Goal: Transaction & Acquisition: Purchase product/service

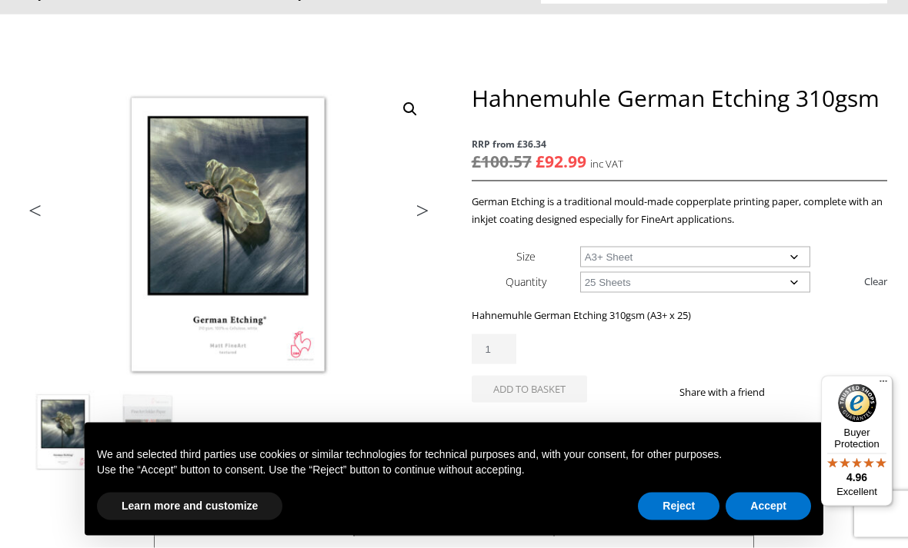
scroll to position [129, 0]
click at [796, 255] on select "Choose an option A4 Sheet A3 Sheet A3+ Sheet A2 Sheet" at bounding box center [695, 256] width 231 height 21
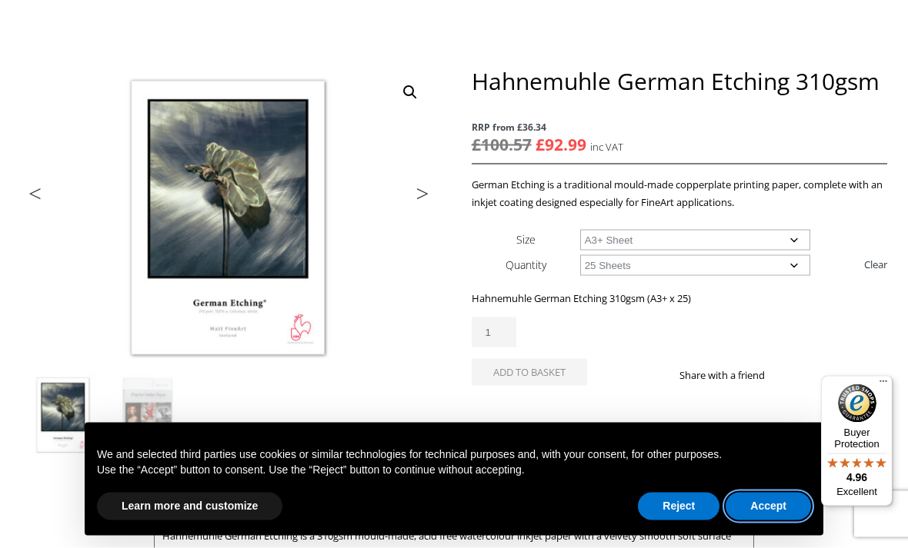
click at [776, 521] on button "Accept" at bounding box center [767, 507] width 85 height 28
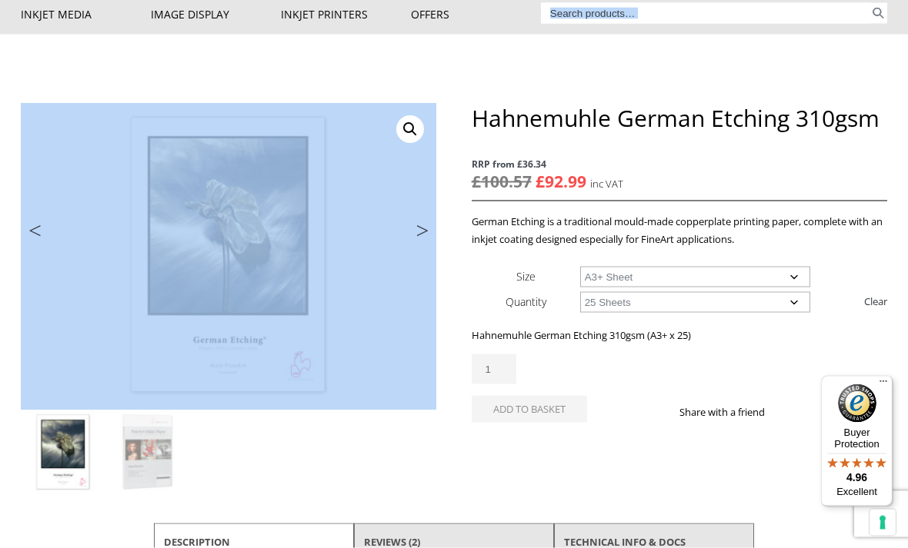
scroll to position [111, 0]
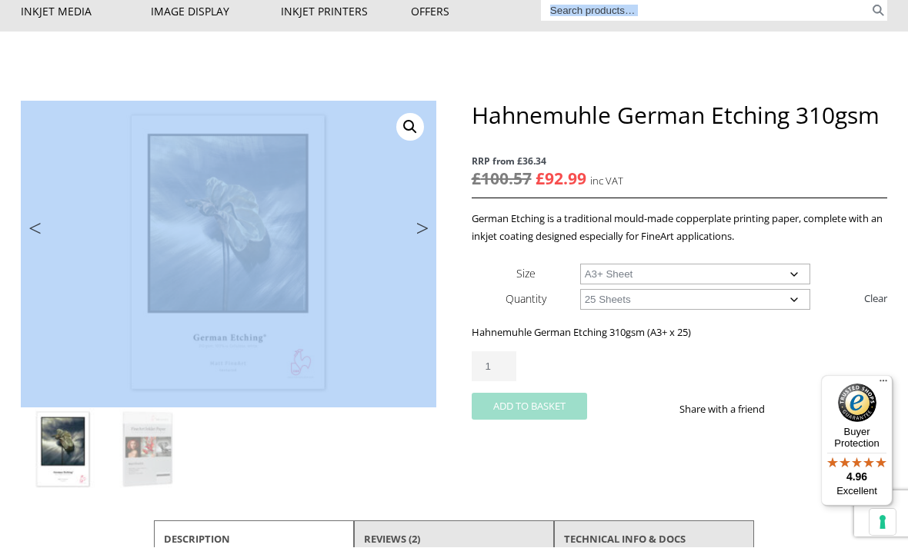
click at [556, 408] on button "Add to basket" at bounding box center [529, 407] width 115 height 27
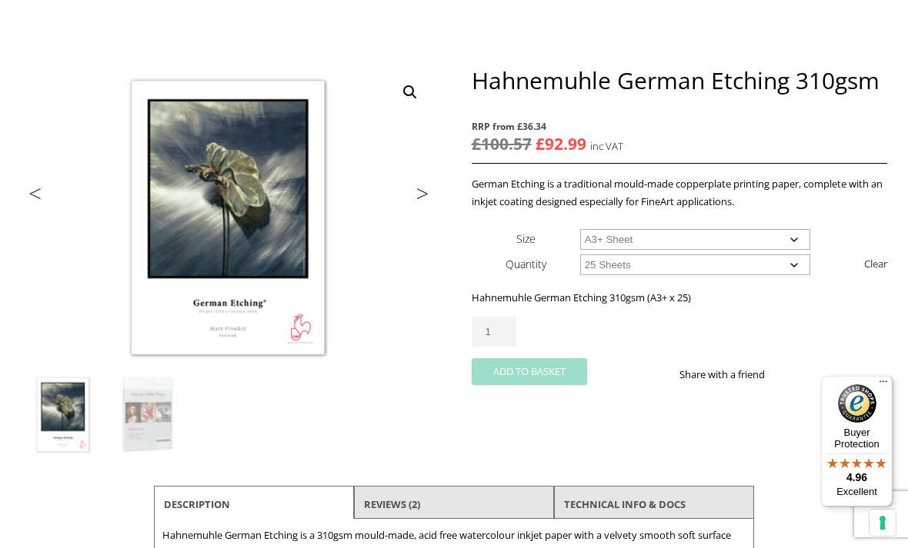
scroll to position [0, 0]
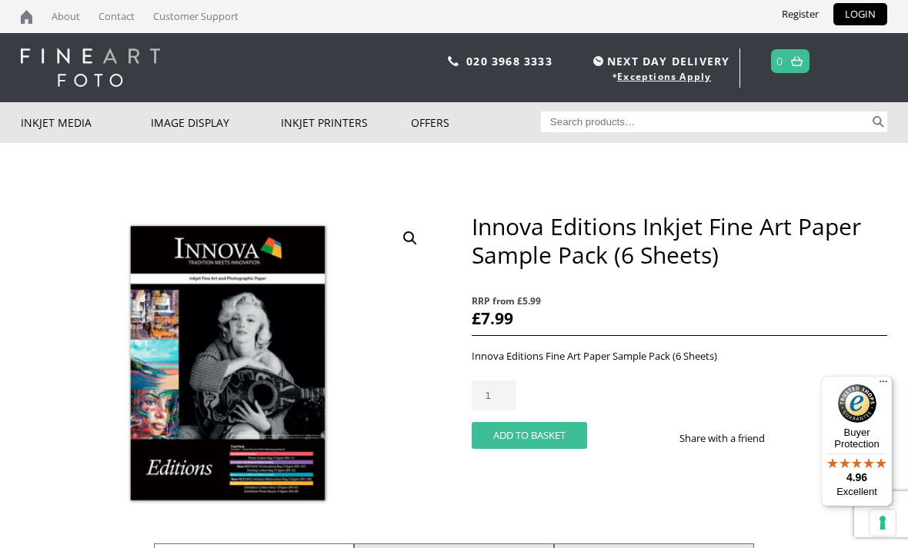
click at [545, 443] on button "Add to basket" at bounding box center [529, 435] width 115 height 27
click at [540, 442] on button "Add to basket" at bounding box center [529, 435] width 115 height 27
click at [782, 61] on link "1" at bounding box center [779, 61] width 7 height 22
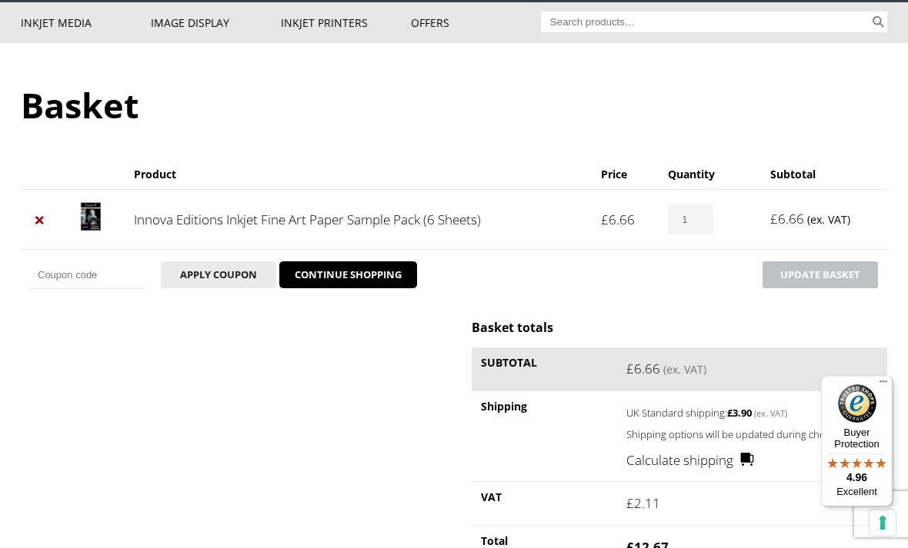
scroll to position [98, 0]
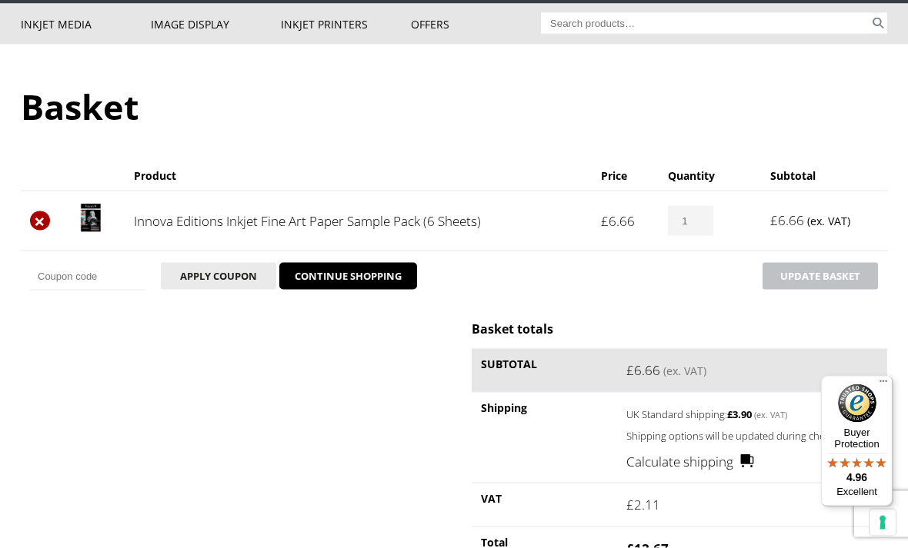
click at [38, 225] on link "×" at bounding box center [40, 222] width 20 height 20
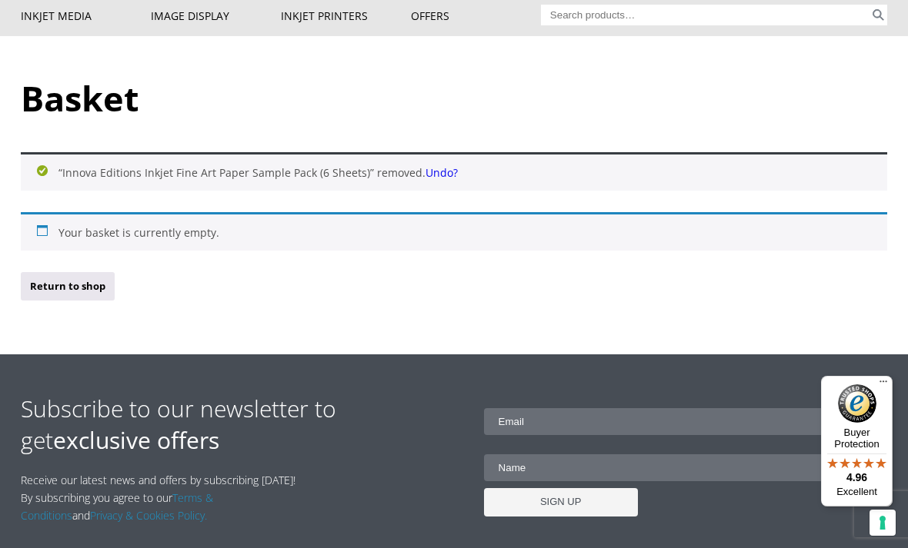
scroll to position [0, 0]
